Goal: Task Accomplishment & Management: Use online tool/utility

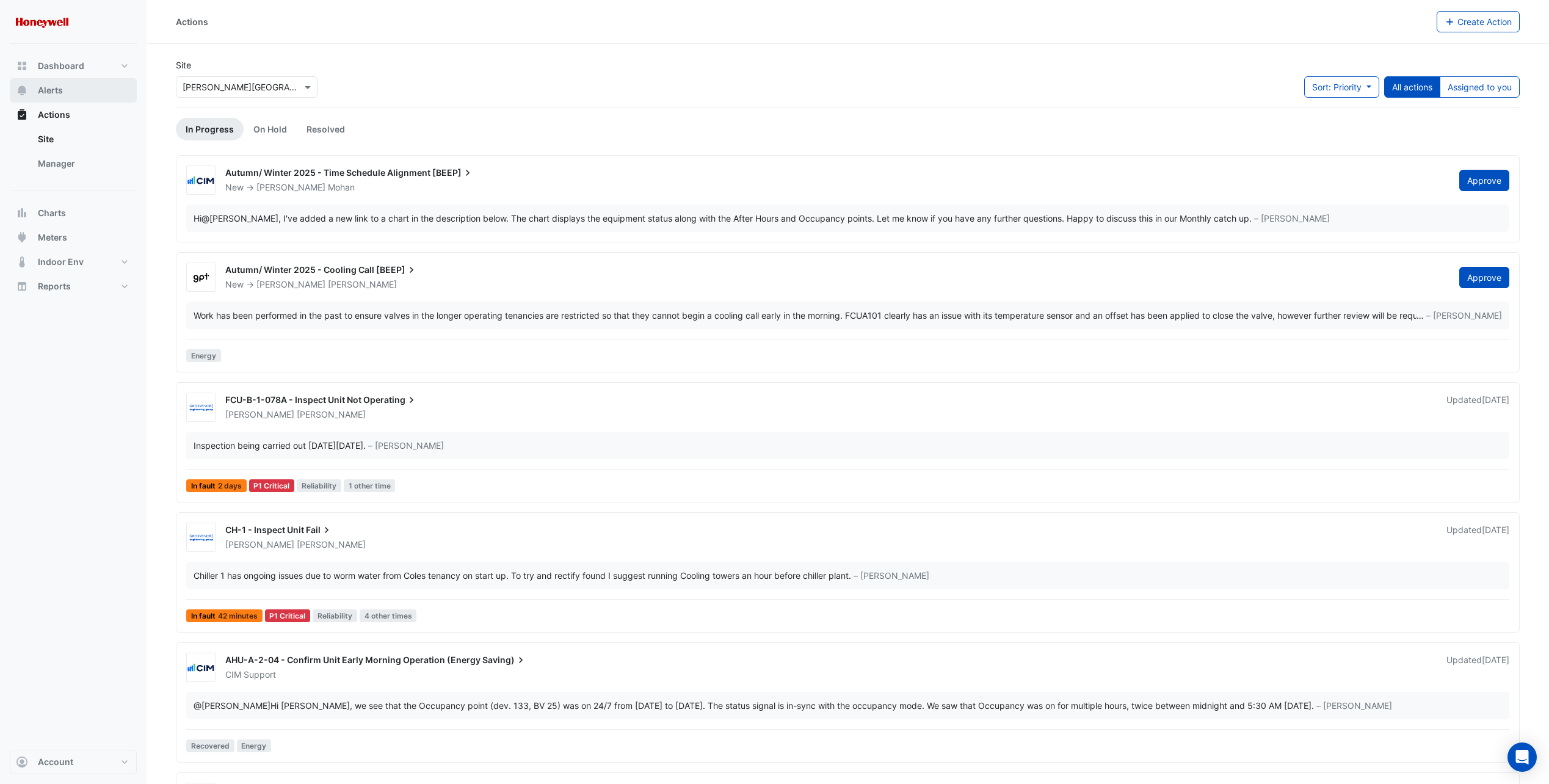
click at [51, 84] on button "Alerts" at bounding box center [74, 90] width 127 height 25
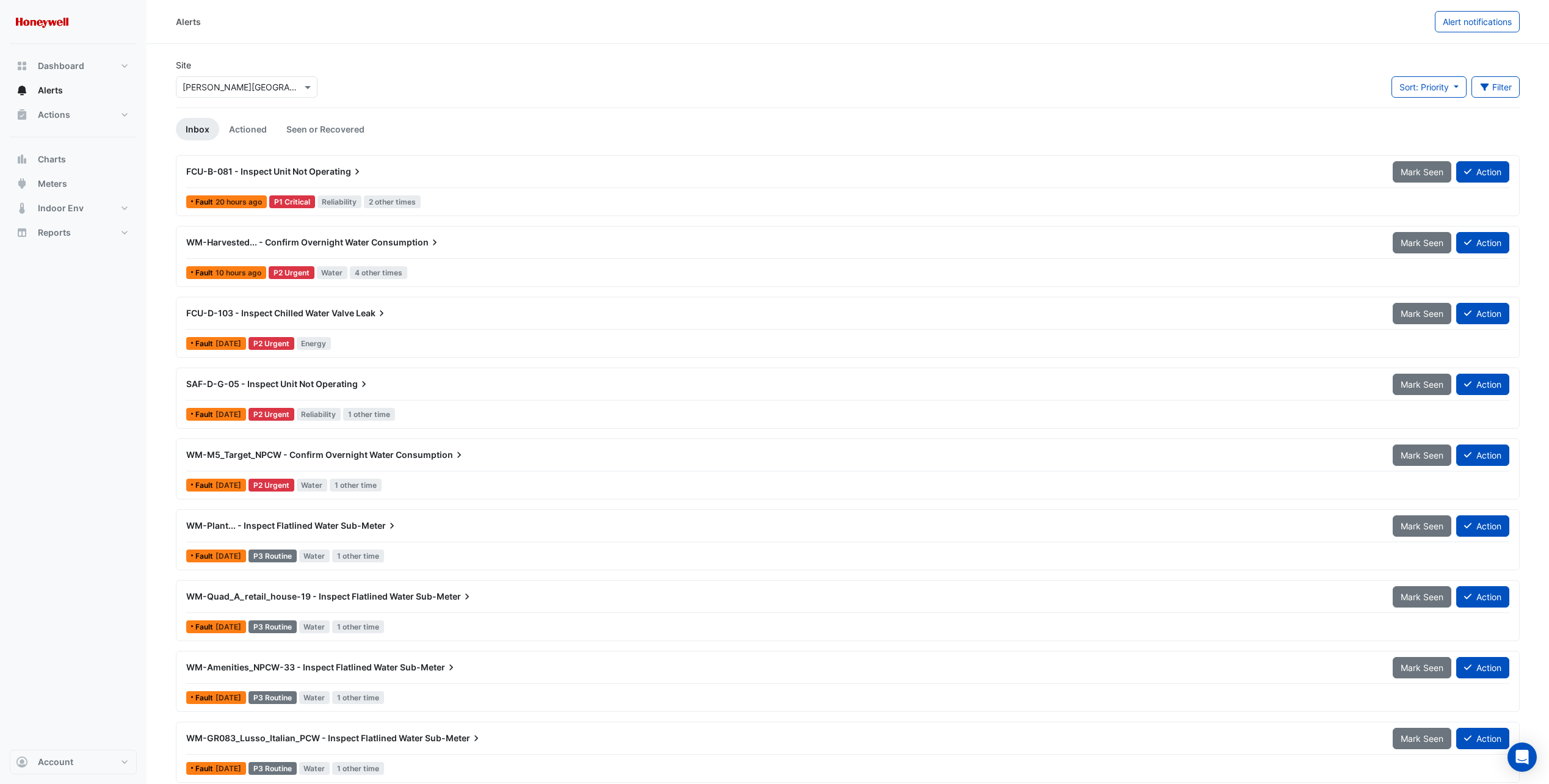
click at [406, 243] on span "Consumption" at bounding box center [406, 242] width 70 height 12
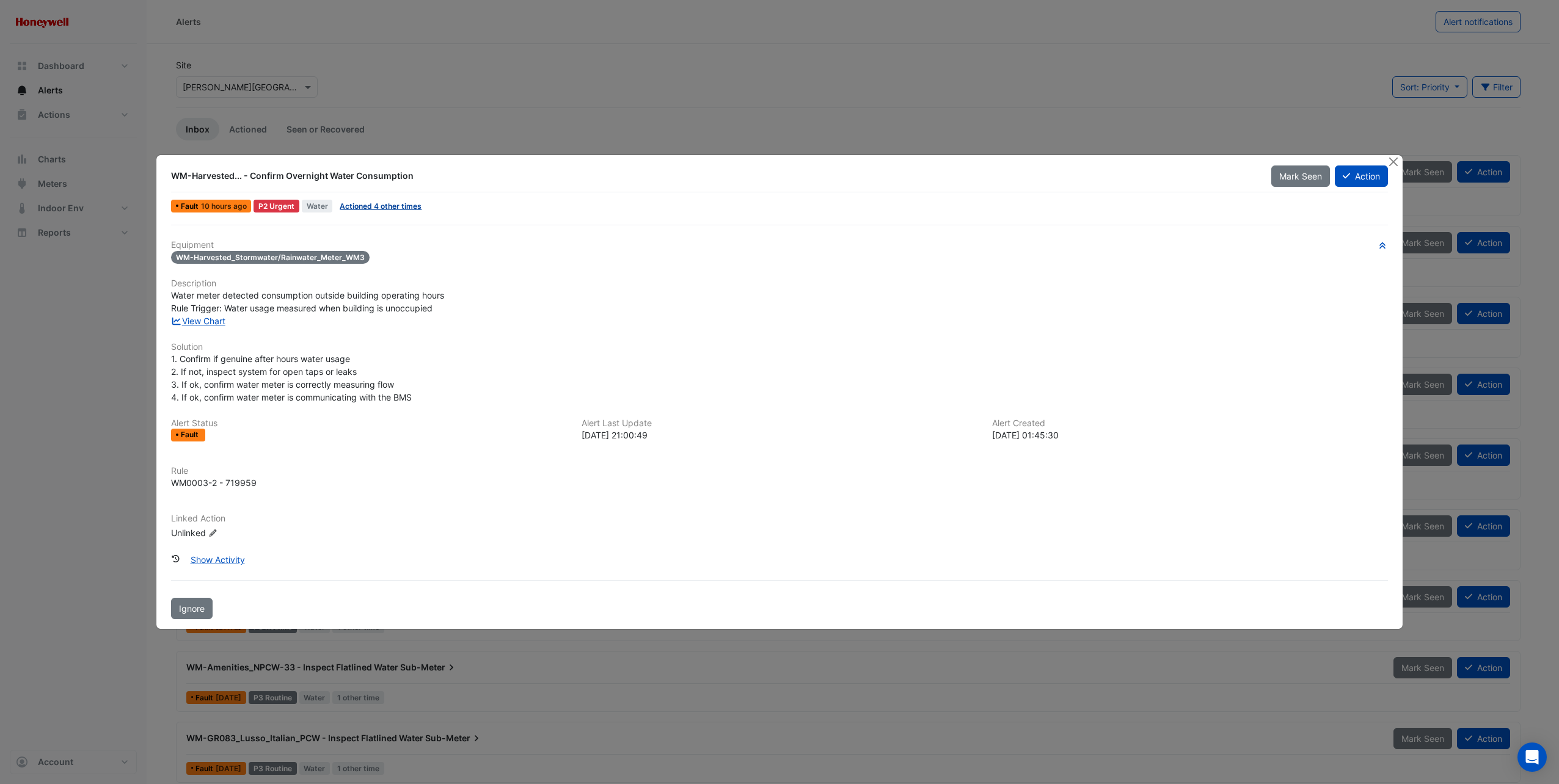
click at [376, 207] on link "Actioned 4 other times" at bounding box center [380, 206] width 82 height 9
click at [192, 319] on link "View Chart" at bounding box center [198, 321] width 54 height 11
click at [1396, 166] on button "Close" at bounding box center [1393, 161] width 13 height 13
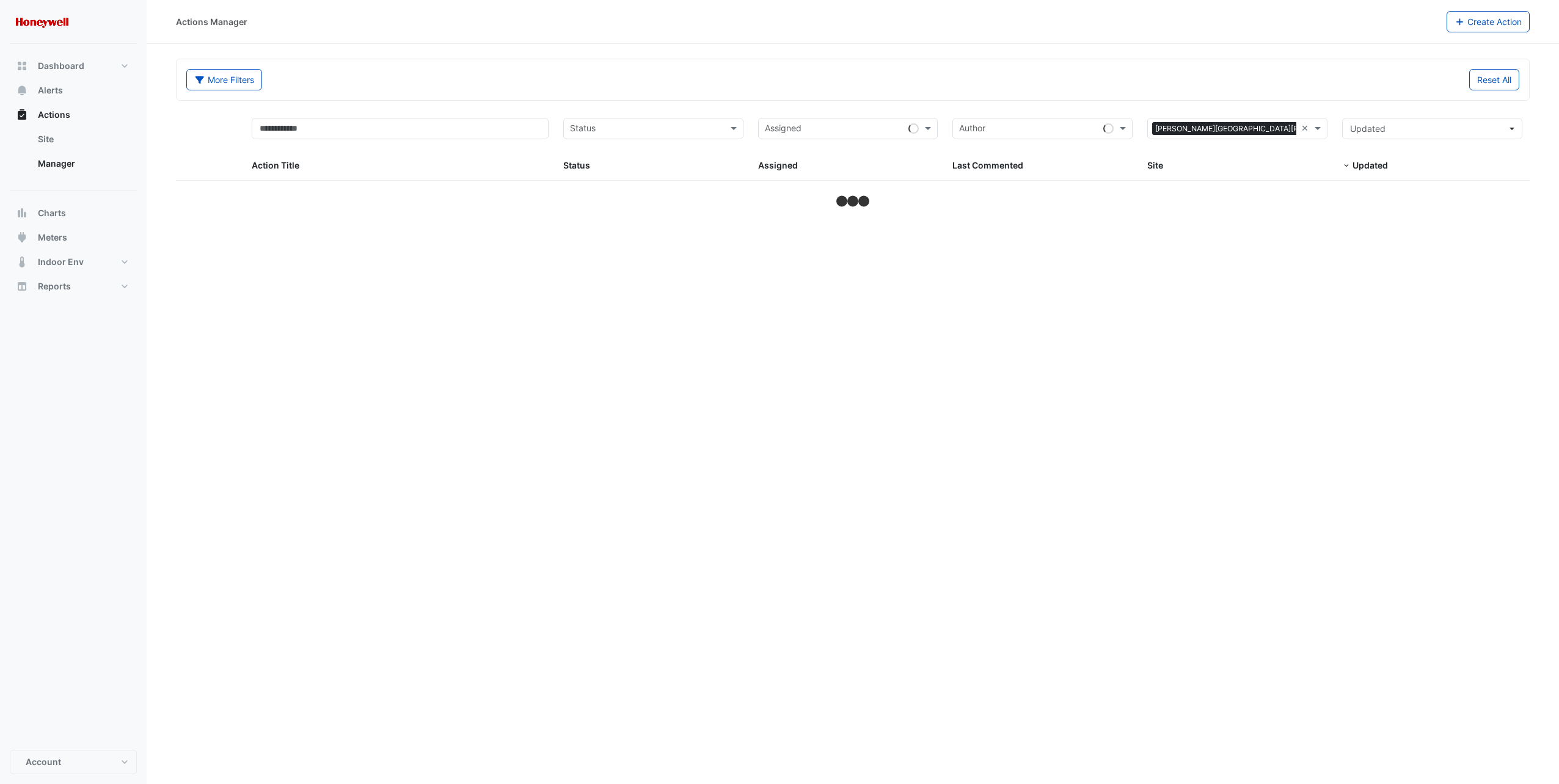
select select "***"
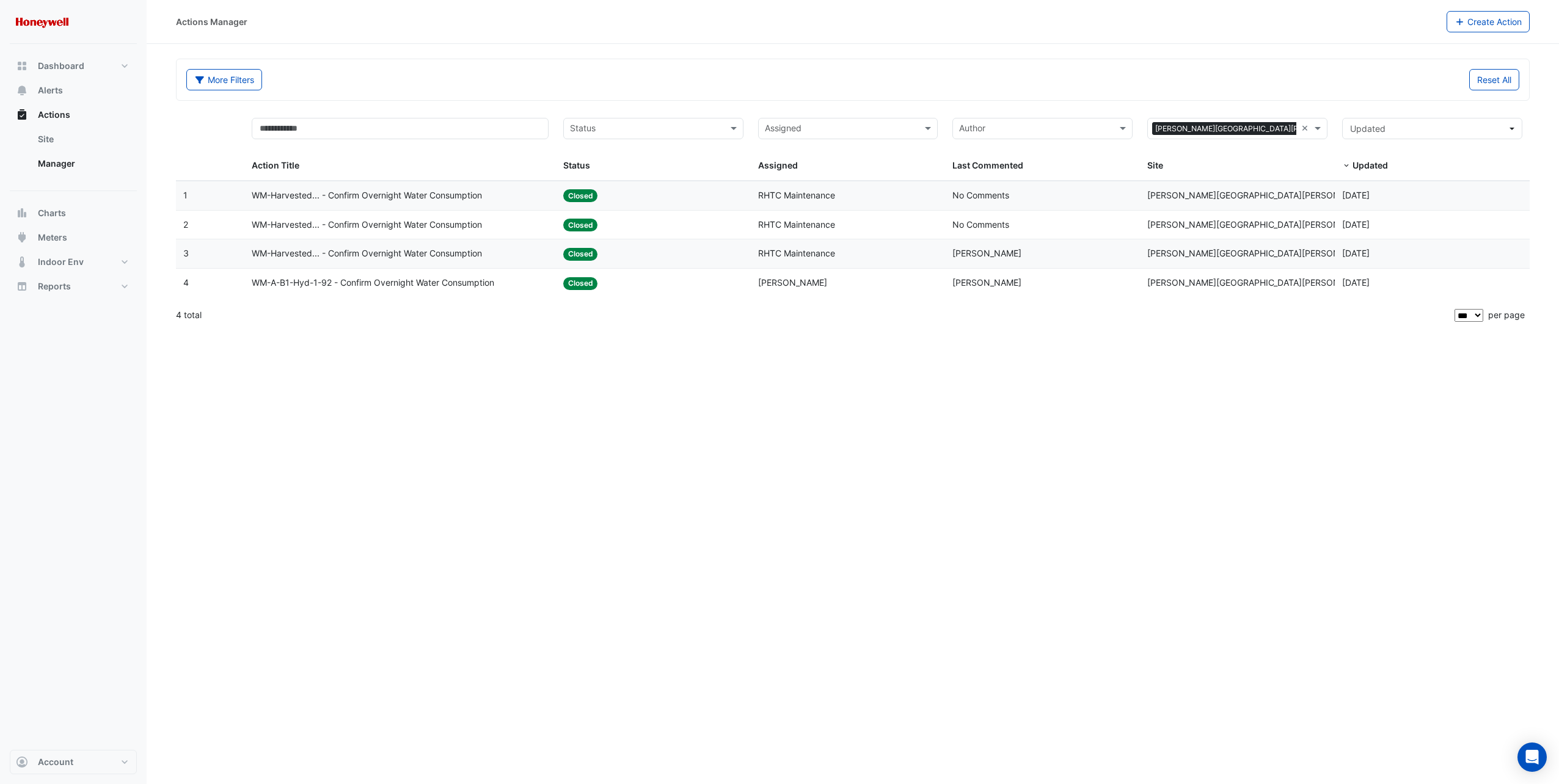
click at [456, 282] on span "WM-A-B1-Hyd-1-92 - Confirm Overnight Water Consumption" at bounding box center [373, 282] width 243 height 14
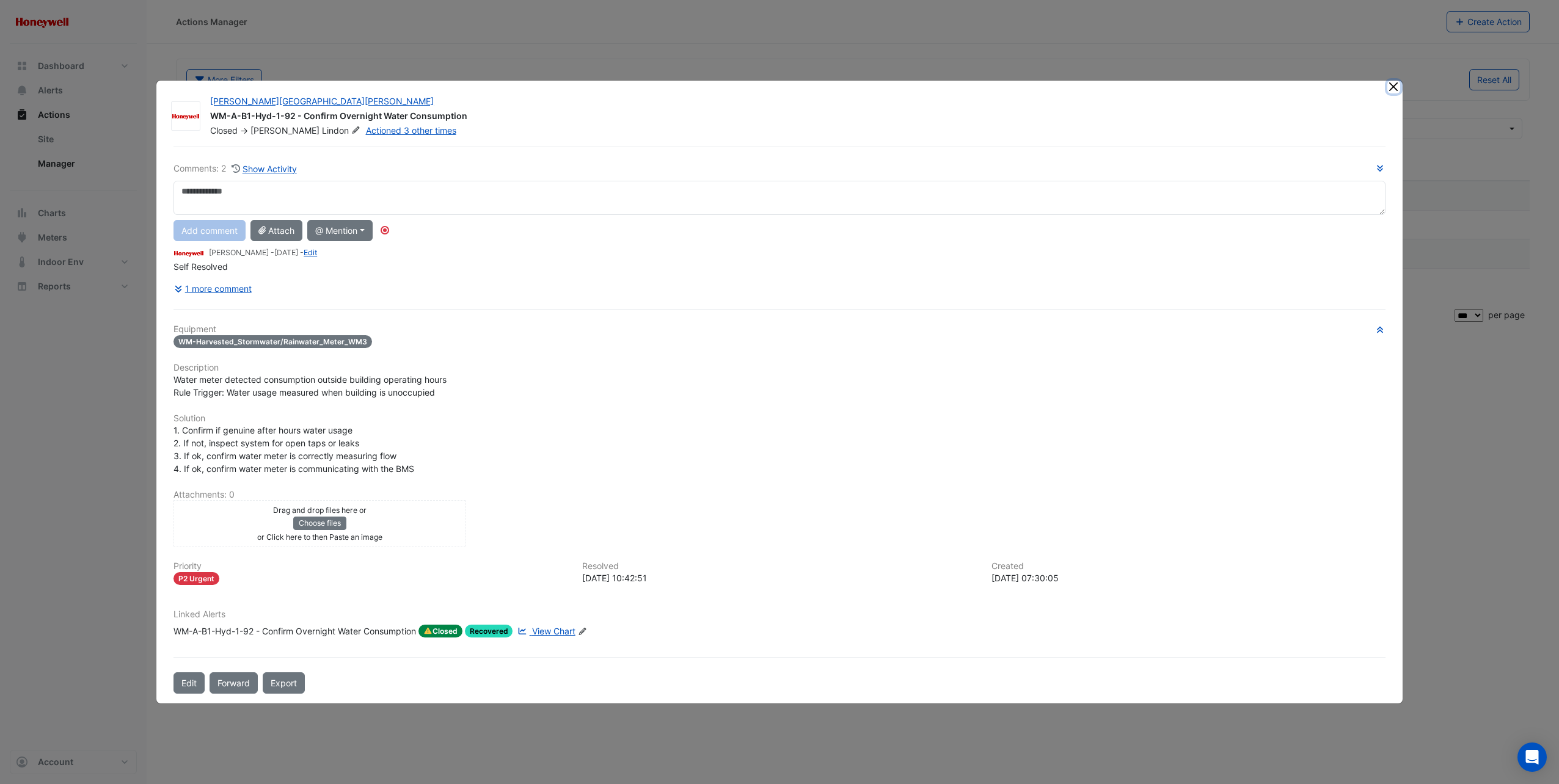
click at [1393, 88] on button "Close" at bounding box center [1393, 87] width 13 height 13
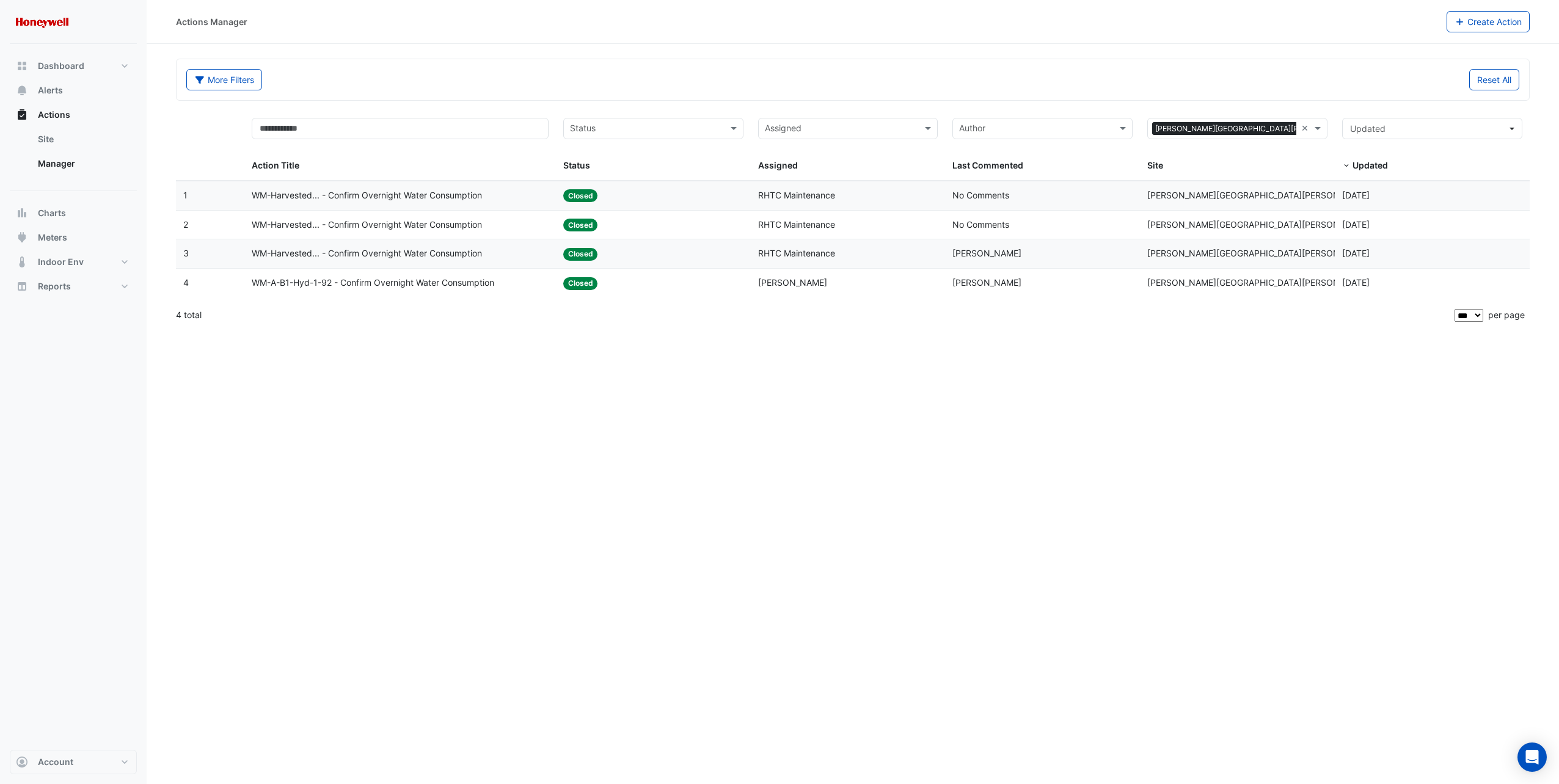
click at [371, 252] on span "WM-Harvested... - Confirm Overnight Water Consumption" at bounding box center [367, 253] width 230 height 14
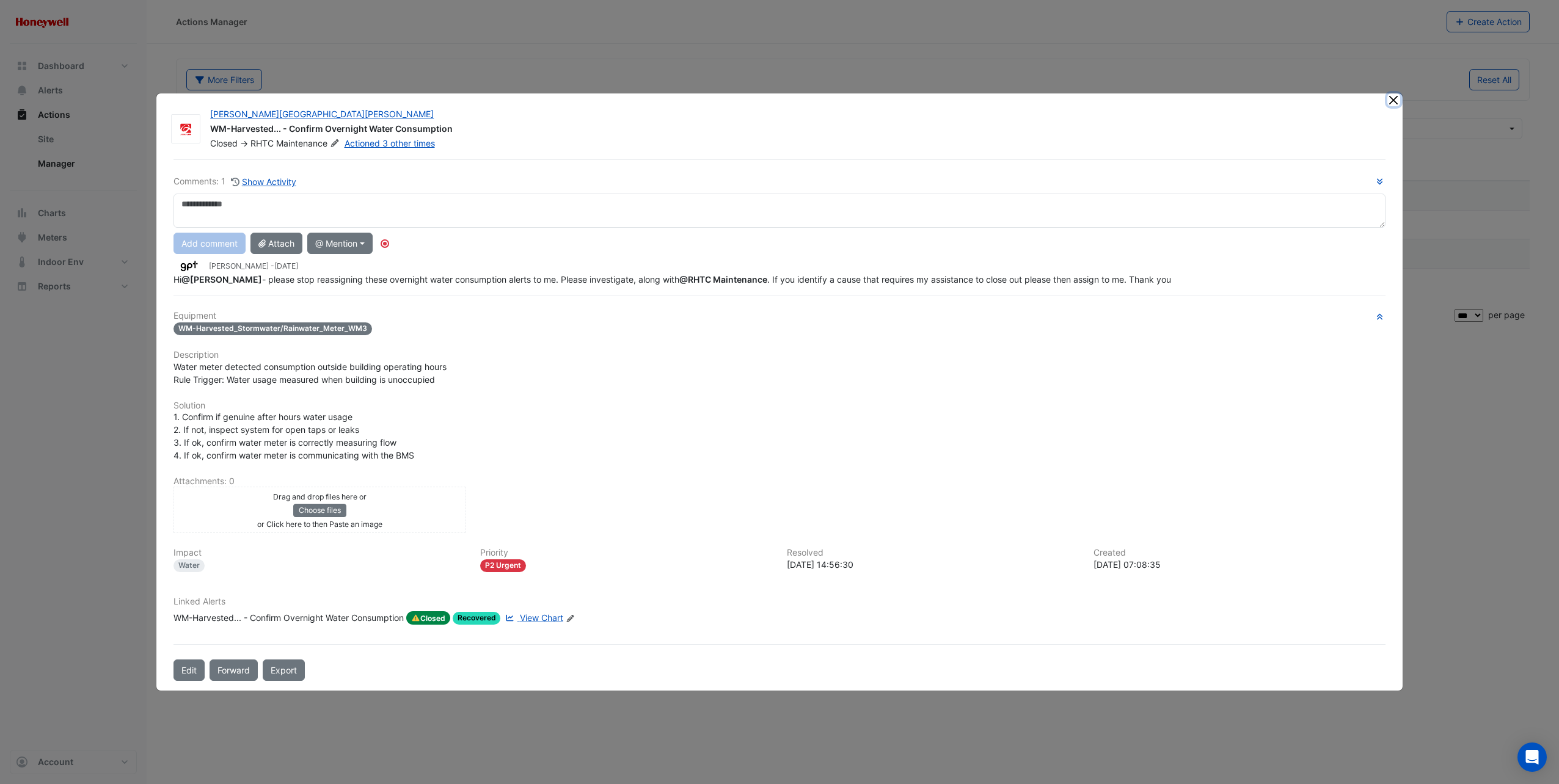
click at [1391, 103] on button "Close" at bounding box center [1393, 99] width 13 height 13
